Goal: Book appointment/travel/reservation

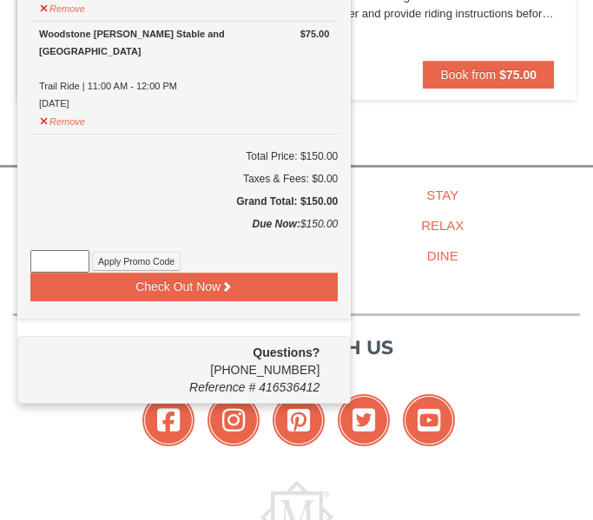
scroll to position [332, 0]
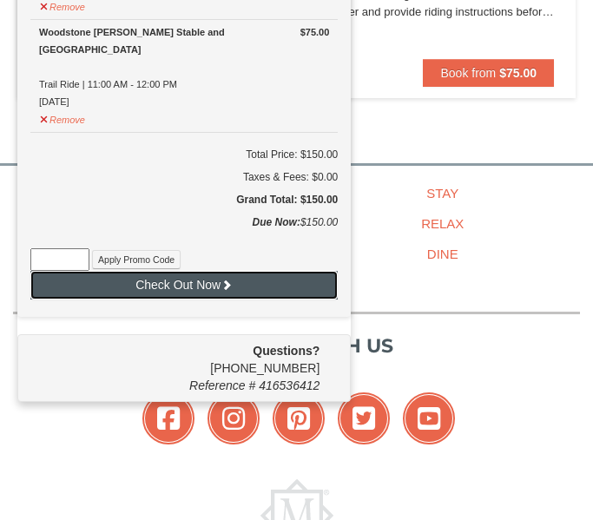
click at [140, 289] on button "Check Out Now" at bounding box center [183, 285] width 307 height 28
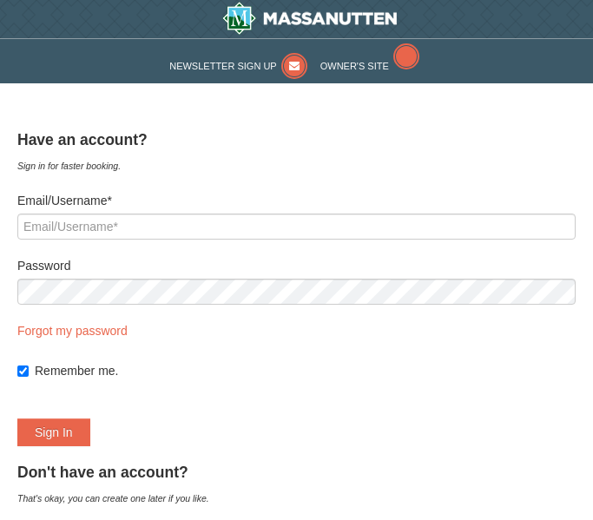
select select "10"
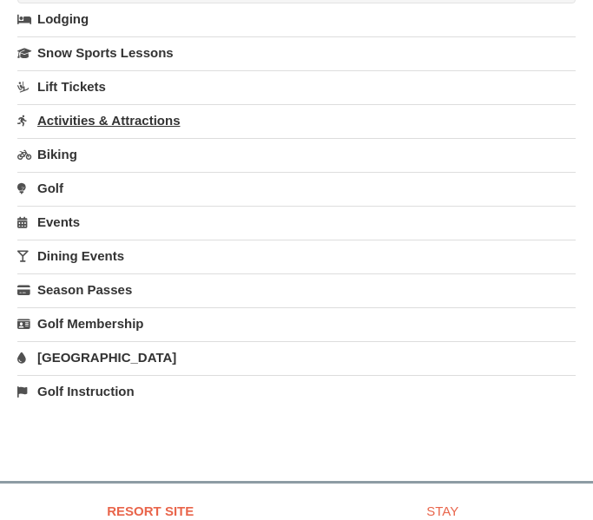
scroll to position [1228, 0]
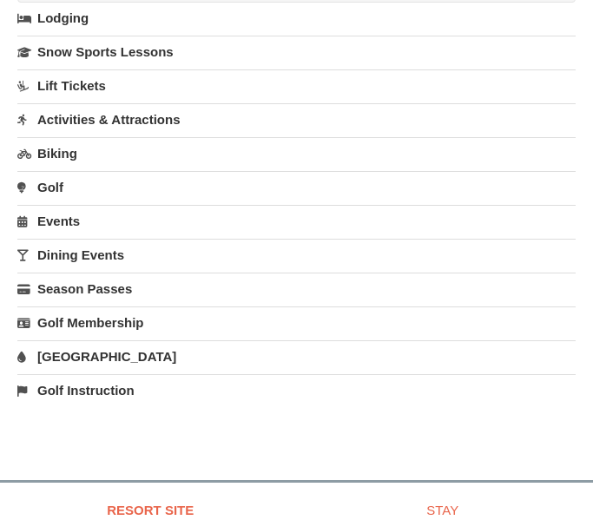
click at [61, 224] on link "Events" at bounding box center [296, 221] width 558 height 32
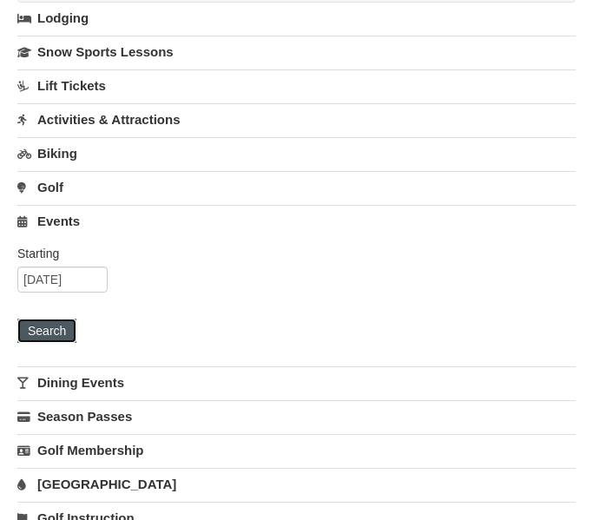
click at [62, 332] on button "Search" at bounding box center [46, 330] width 59 height 24
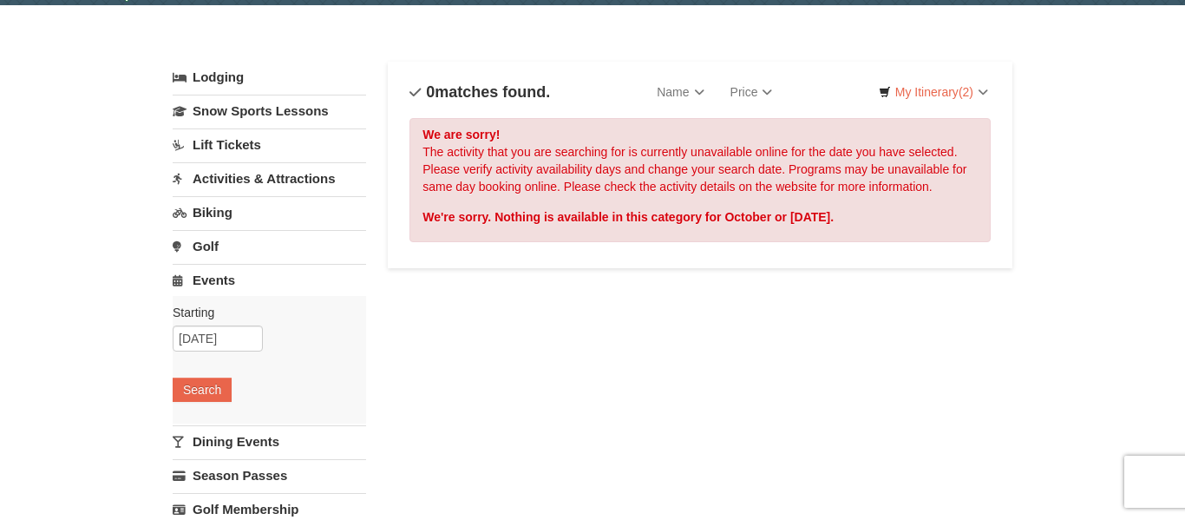
scroll to position [56, 0]
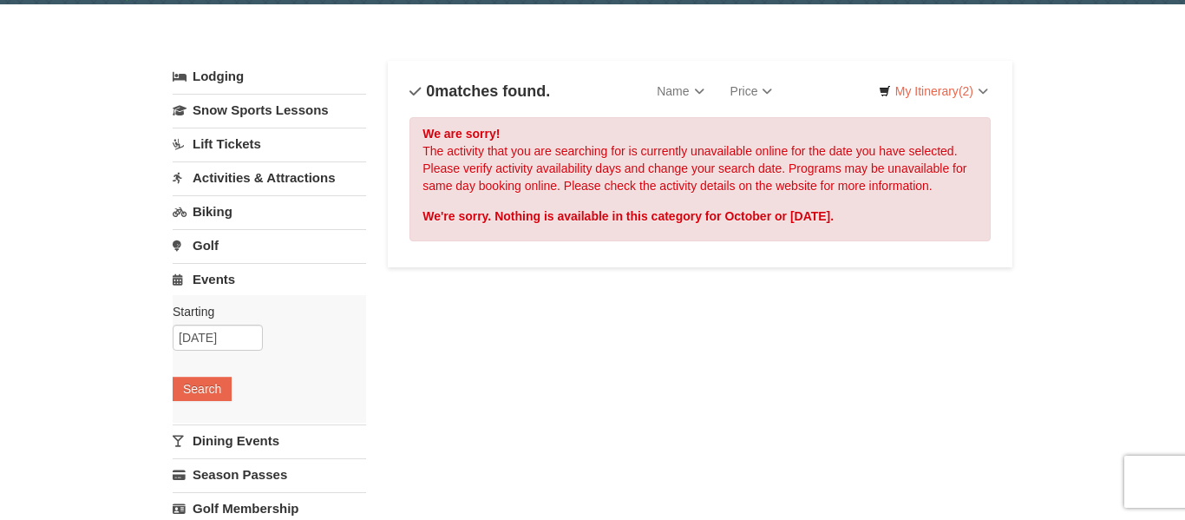
click at [206, 422] on div "Starting Please format dates MM/DD/YYYY Please format dates MM/DD/YYYY 10/07/20…" at bounding box center [270, 359] width 194 height 128
click at [213, 446] on link "Dining Events" at bounding box center [270, 440] width 194 height 32
click at [215, 421] on button "Search" at bounding box center [202, 422] width 59 height 24
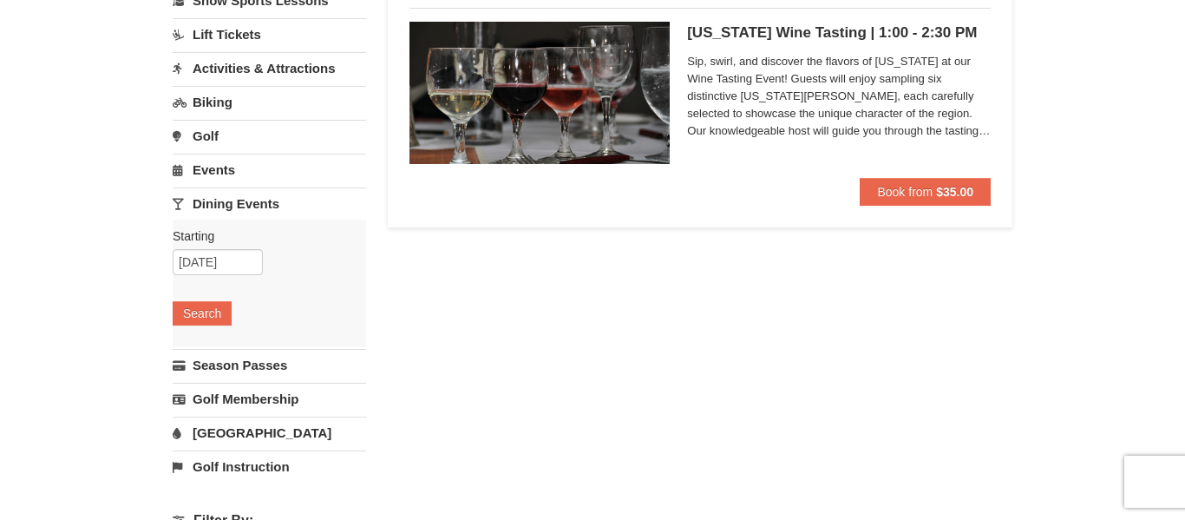
scroll to position [170, 0]
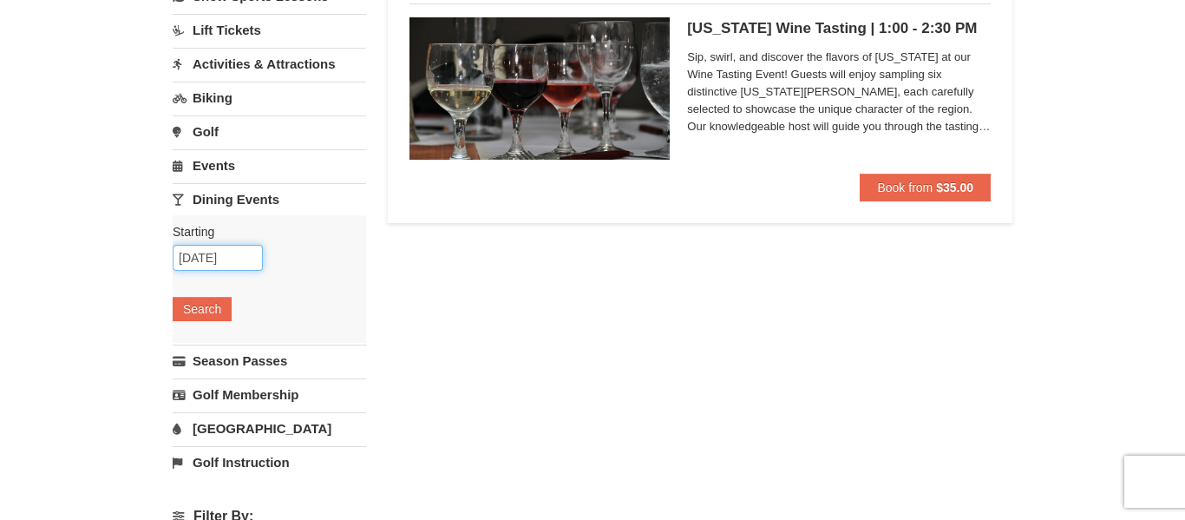
click at [207, 257] on input "10/07/2025" at bounding box center [218, 258] width 90 height 26
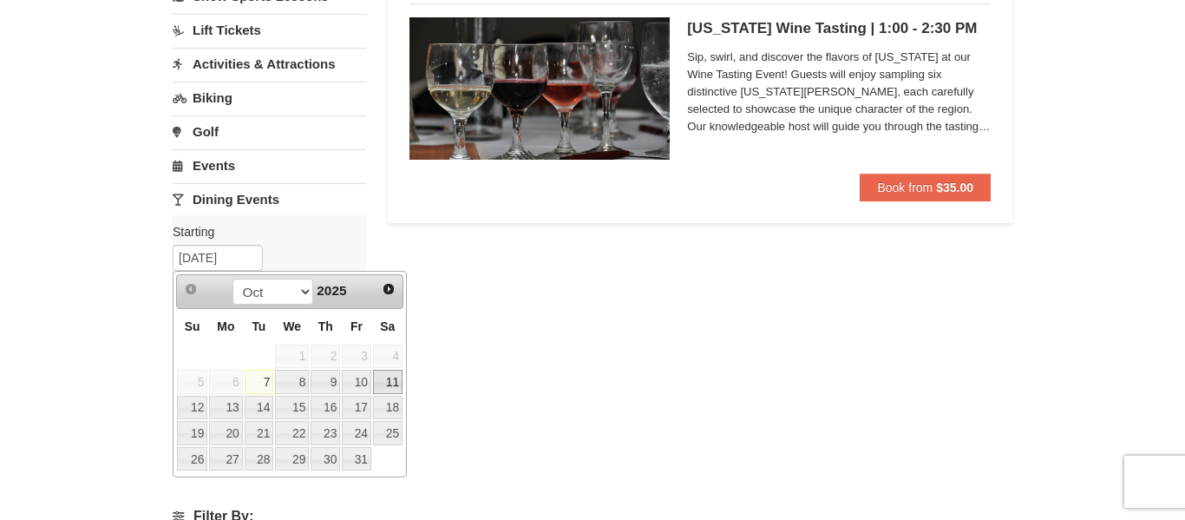
click at [396, 377] on link "11" at bounding box center [388, 382] width 30 height 24
type input "[DATE]"
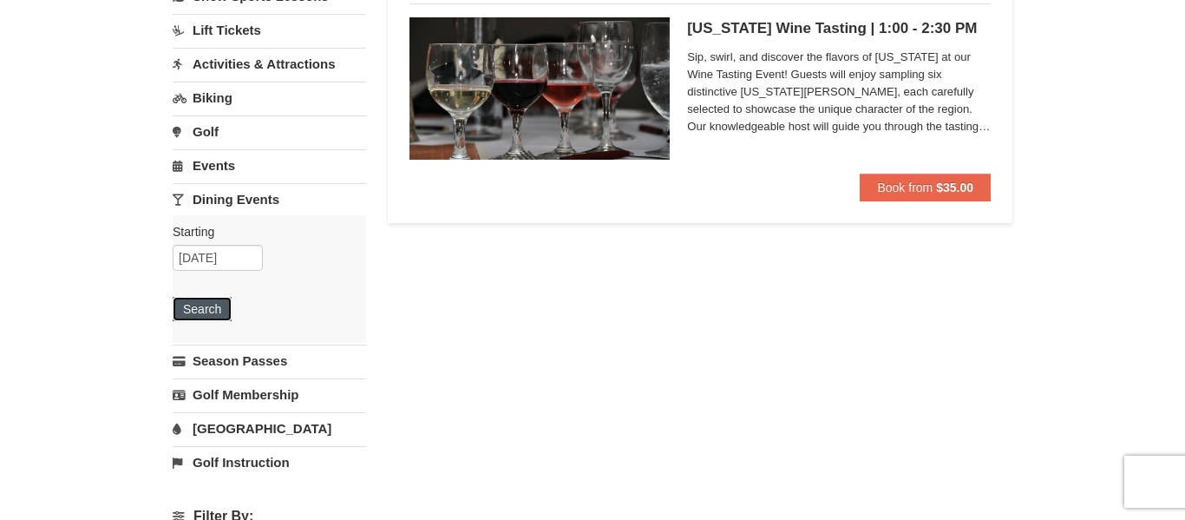
click at [185, 311] on button "Search" at bounding box center [202, 309] width 59 height 24
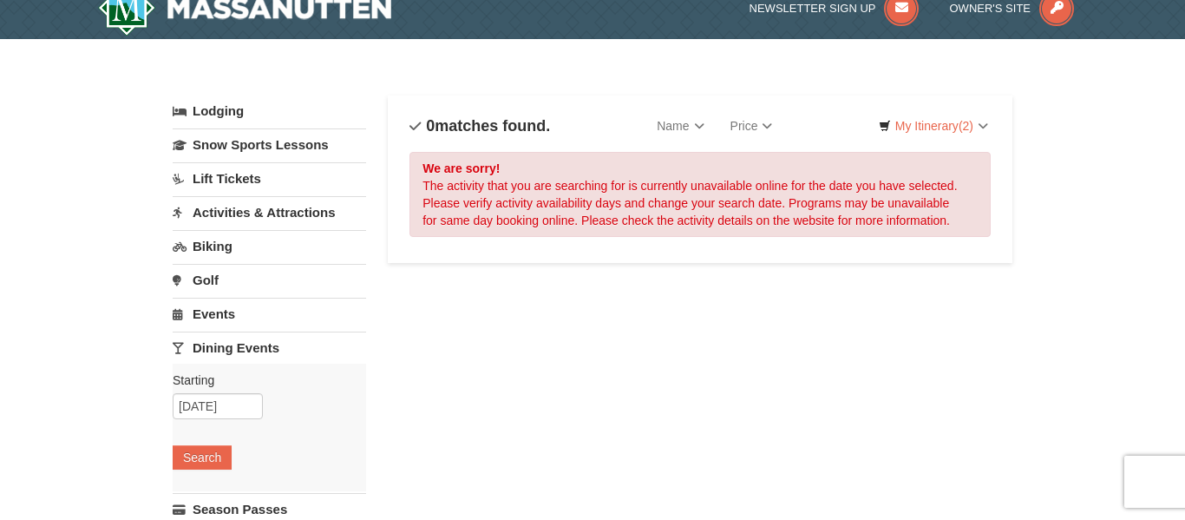
scroll to position [25, 0]
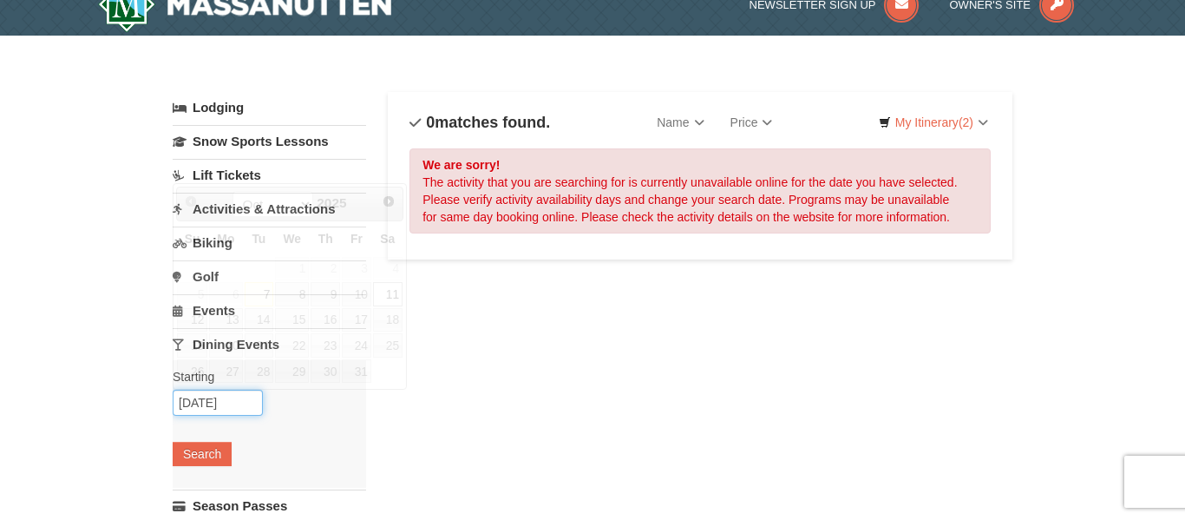
click at [204, 399] on input "[DATE]" at bounding box center [218, 403] width 90 height 26
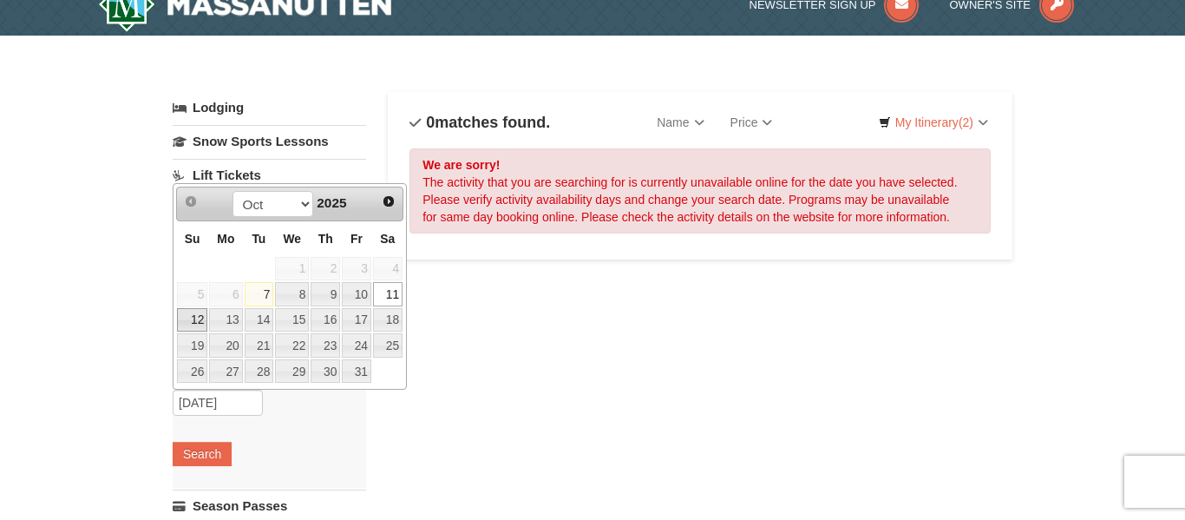
click at [189, 320] on link "12" at bounding box center [192, 320] width 30 height 24
type input "[DATE]"
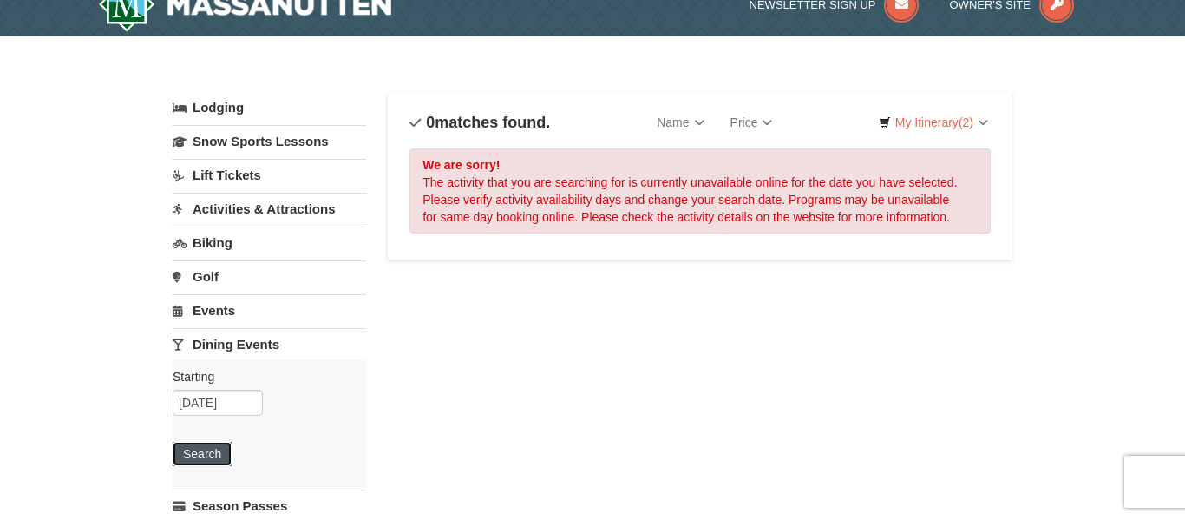
click at [197, 462] on button "Search" at bounding box center [202, 454] width 59 height 24
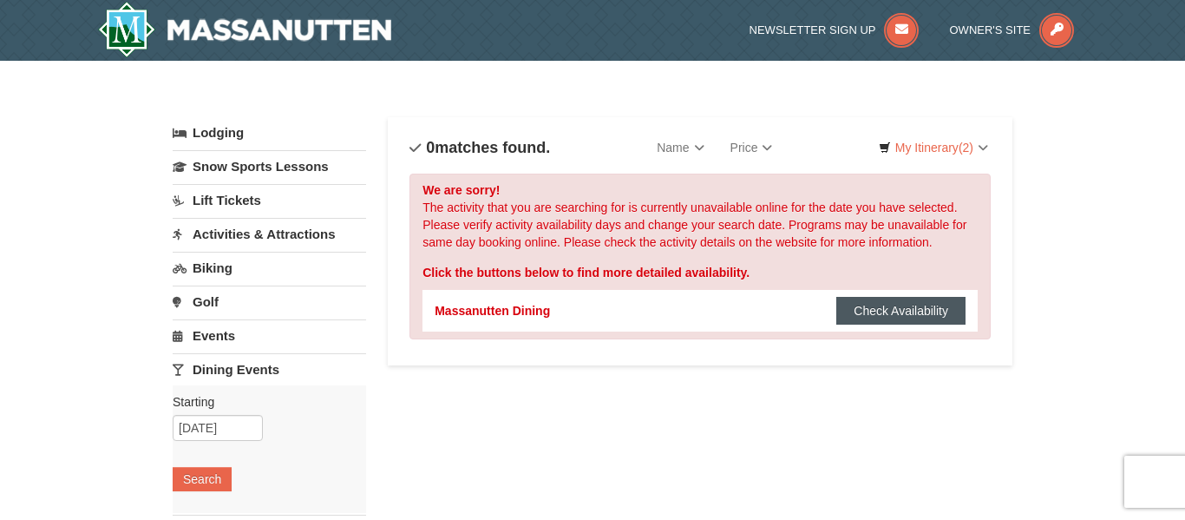
click at [918, 321] on button "Check Availability" at bounding box center [900, 311] width 129 height 28
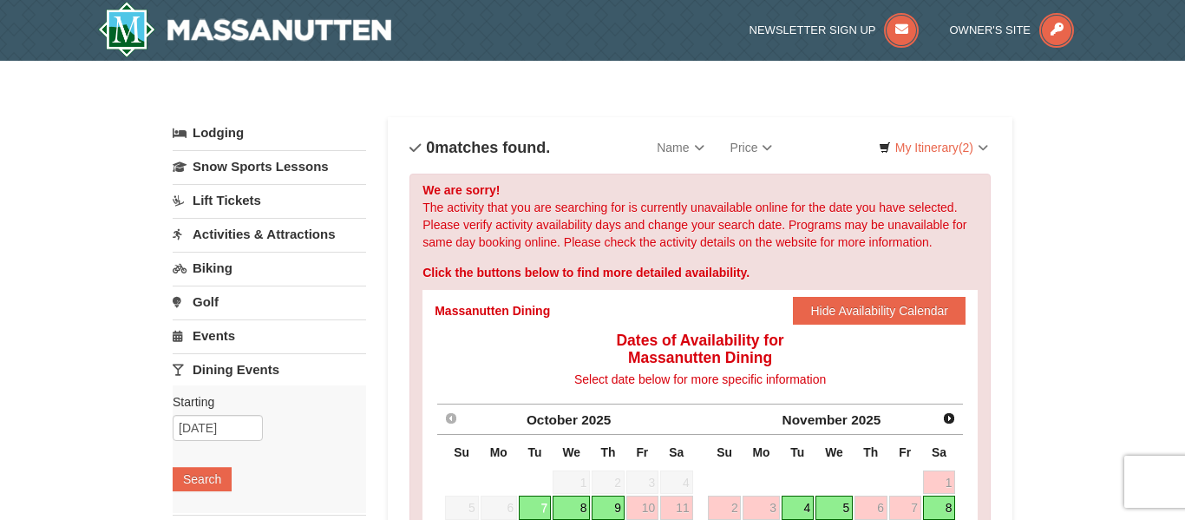
click at [272, 233] on link "Activities & Attractions" at bounding box center [270, 234] width 194 height 32
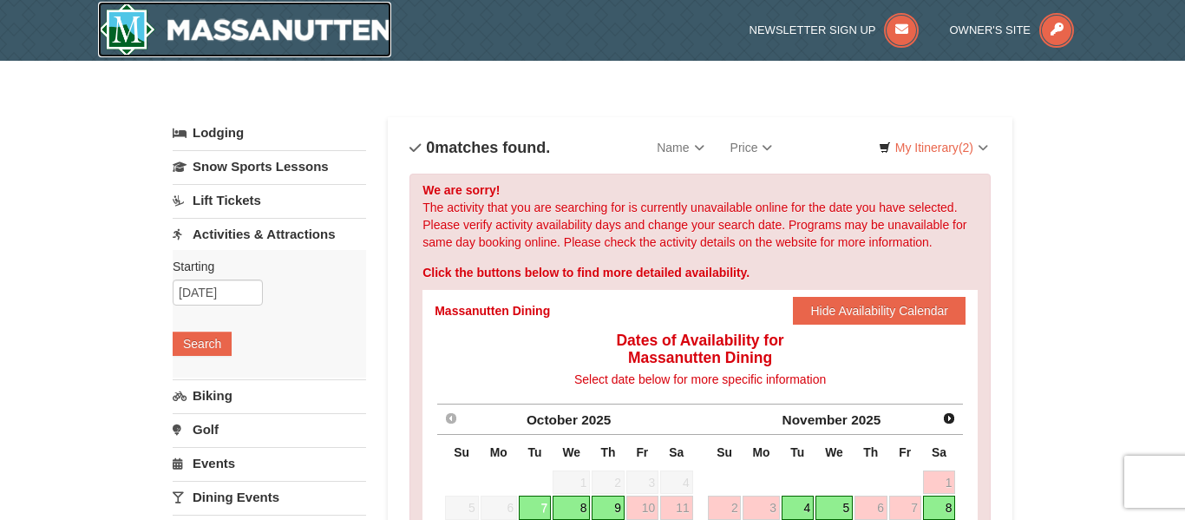
click at [151, 25] on img at bounding box center [244, 30] width 293 height 56
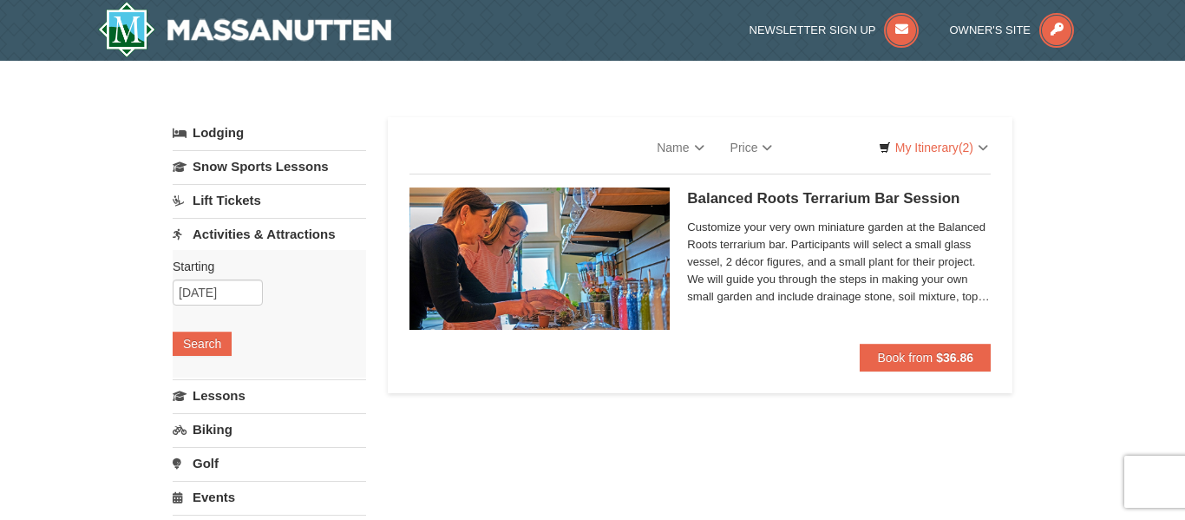
select select "10"
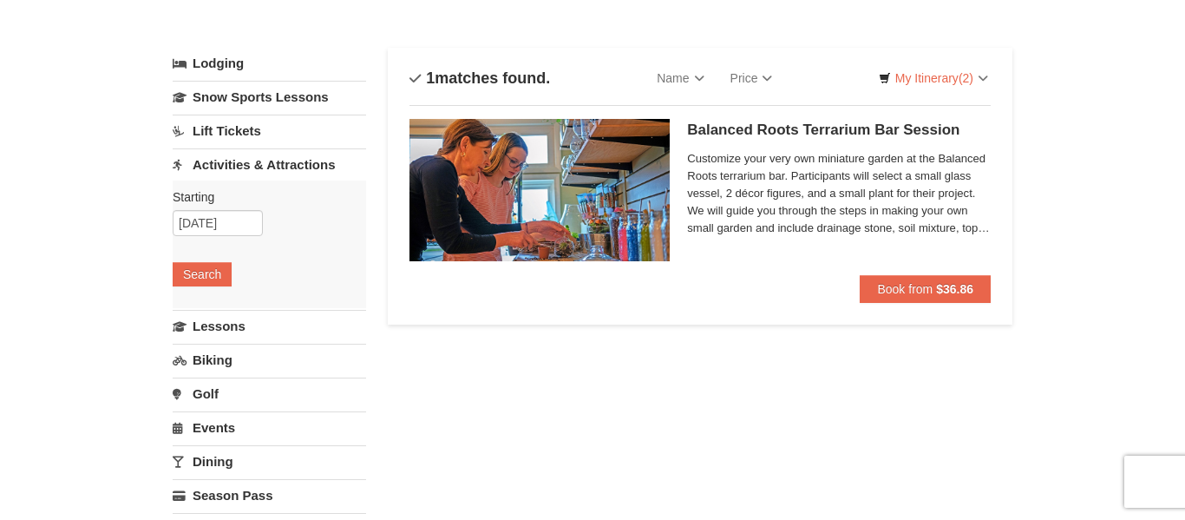
scroll to position [78, 0]
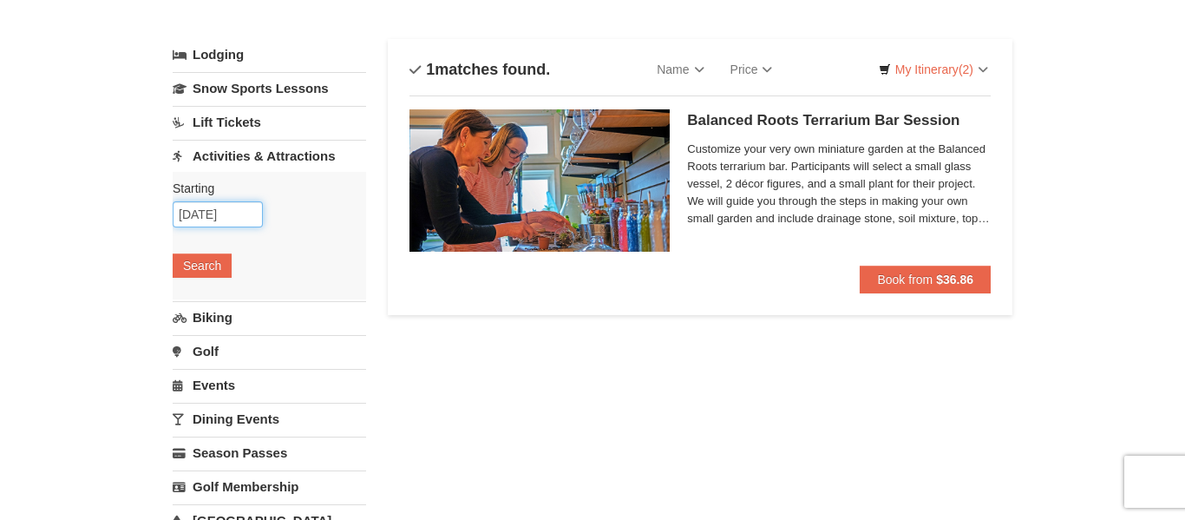
click at [212, 214] on input "10/10/2025" at bounding box center [218, 214] width 90 height 26
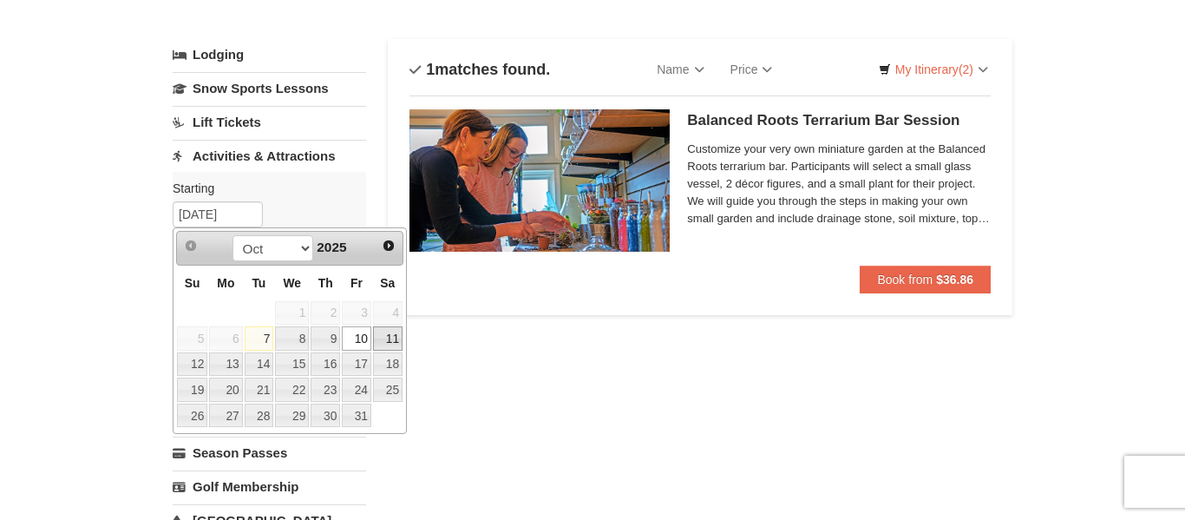
click at [388, 331] on link "11" at bounding box center [388, 338] width 30 height 24
type input "[DATE]"
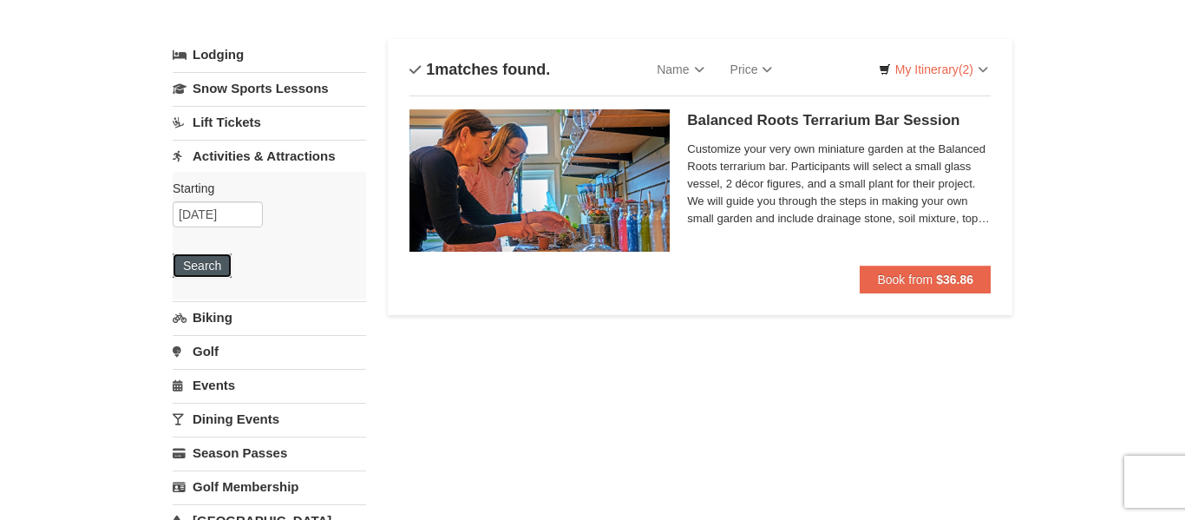
click at [196, 255] on button "Search" at bounding box center [202, 265] width 59 height 24
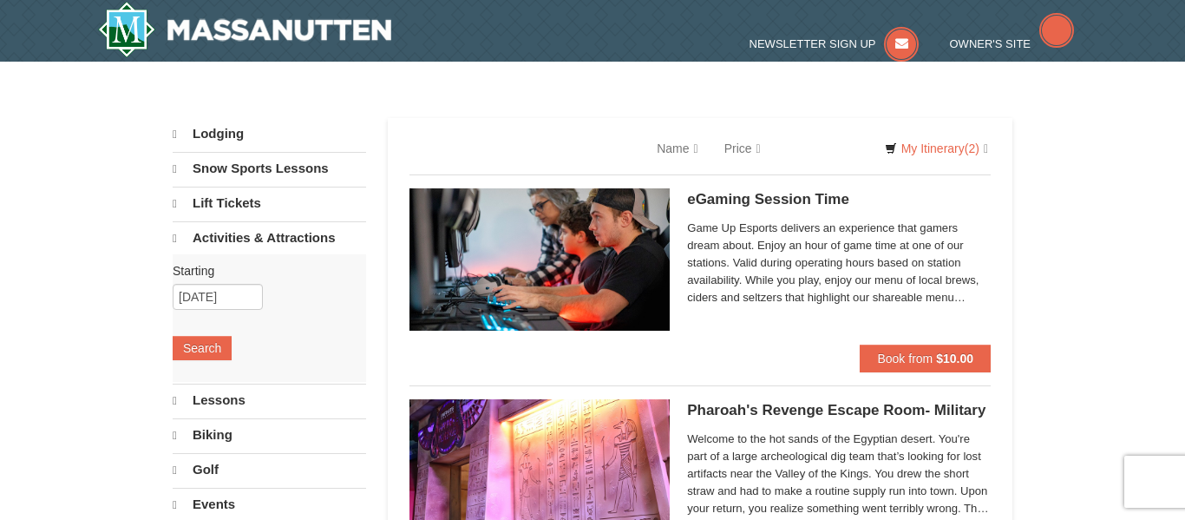
select select "10"
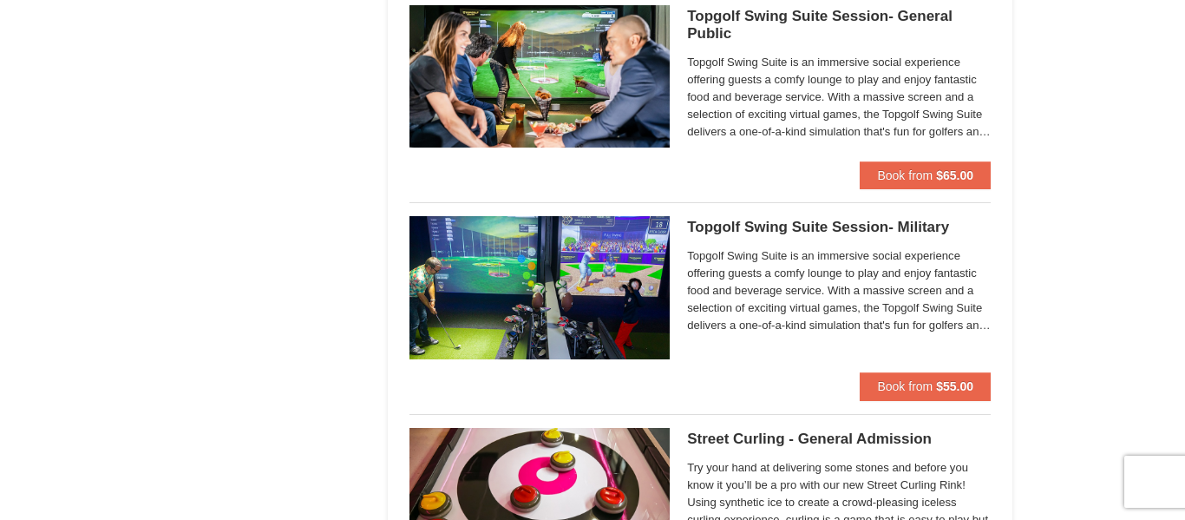
scroll to position [2295, 0]
